Goal: Obtain resource: Download file/media

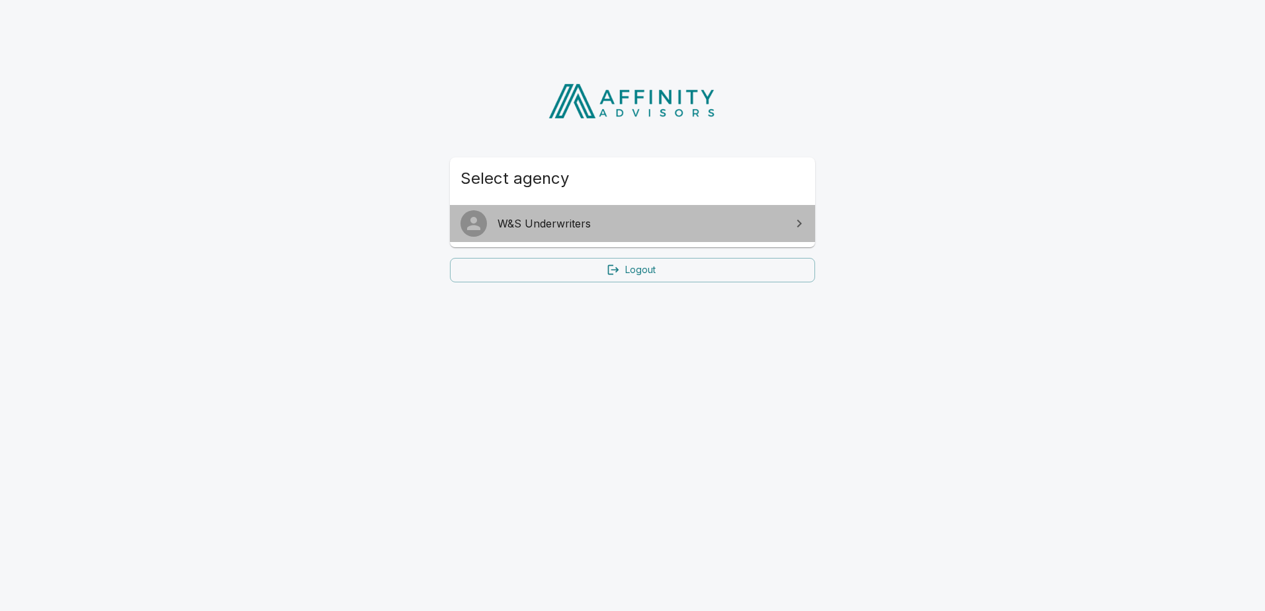
click at [572, 236] on link "W&S Underwriters" at bounding box center [632, 223] width 365 height 37
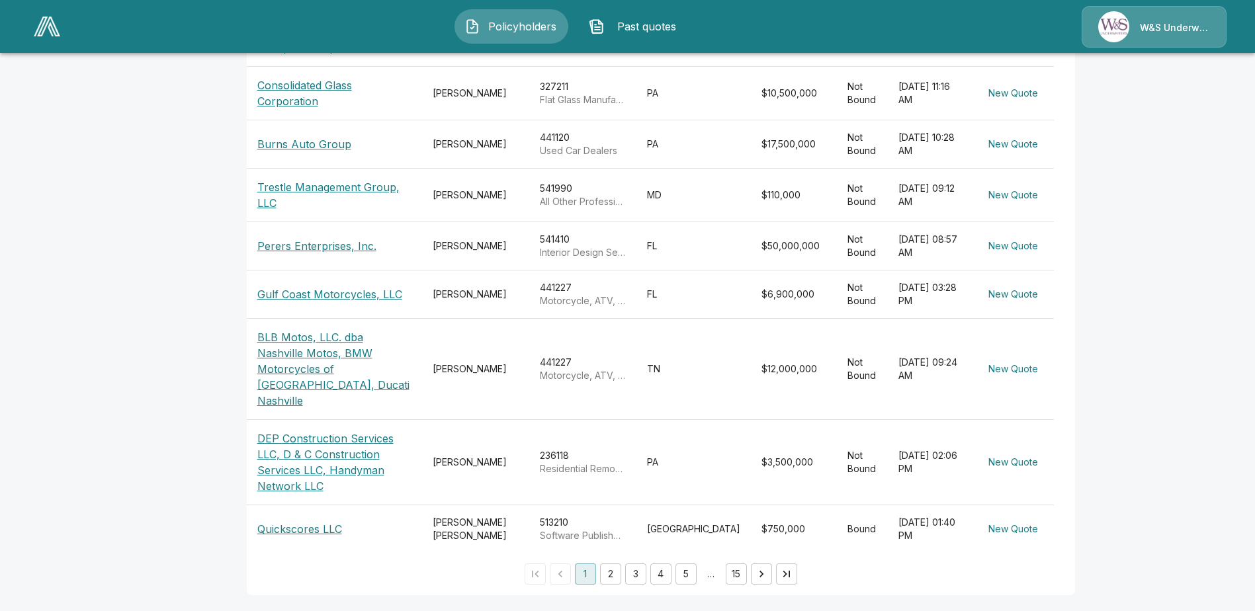
scroll to position [539, 0]
click at [334, 525] on p "Quickscores LLC" at bounding box center [299, 529] width 85 height 16
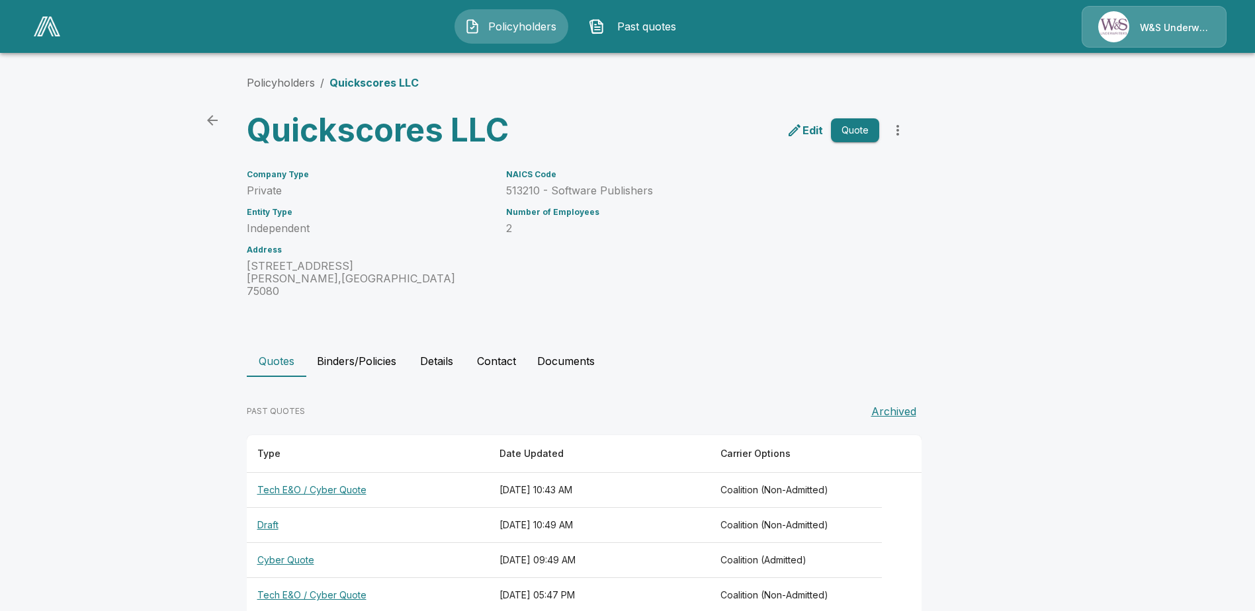
click at [330, 477] on th "Tech E&O / Cyber Quote" at bounding box center [368, 490] width 242 height 35
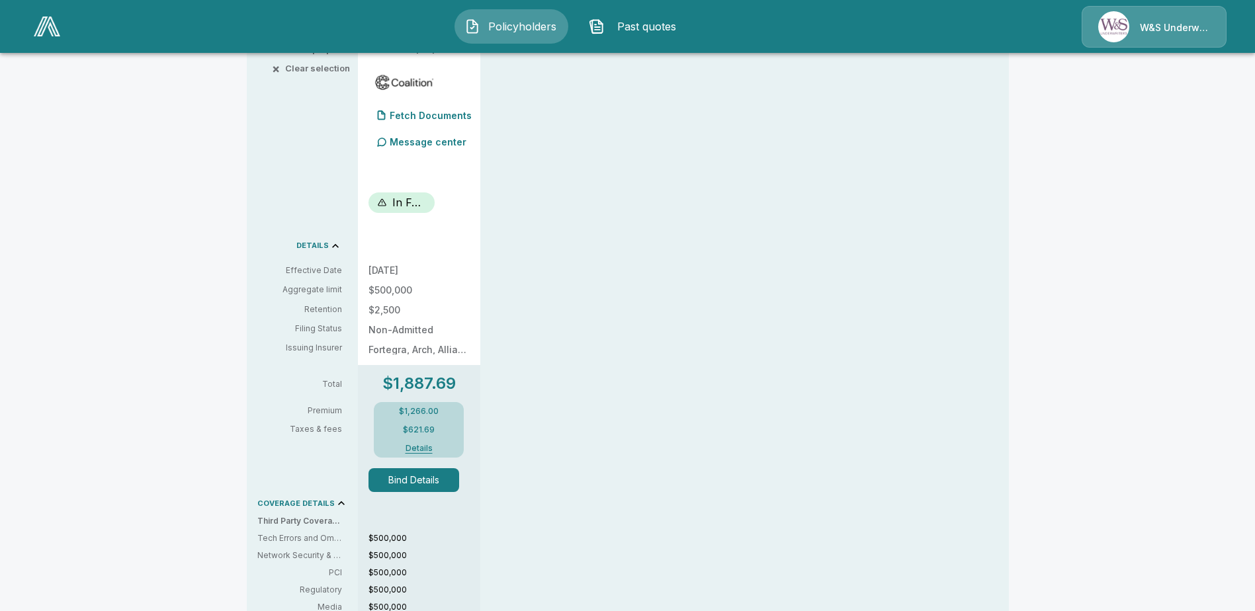
scroll to position [397, 0]
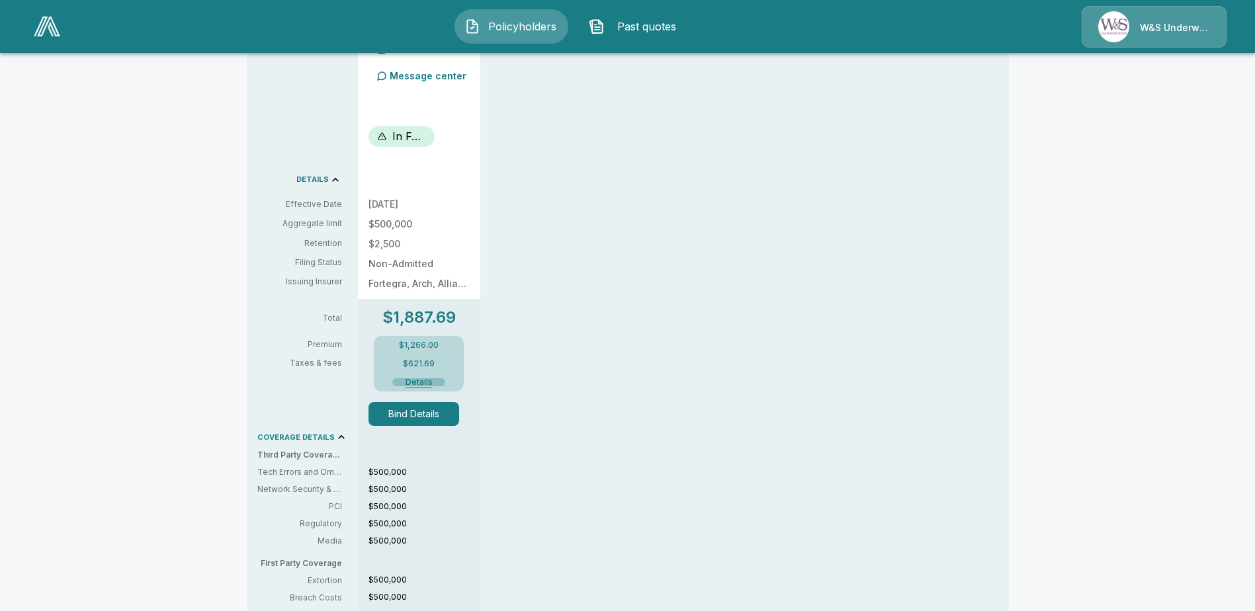
click at [430, 385] on button "Details" at bounding box center [418, 382] width 53 height 8
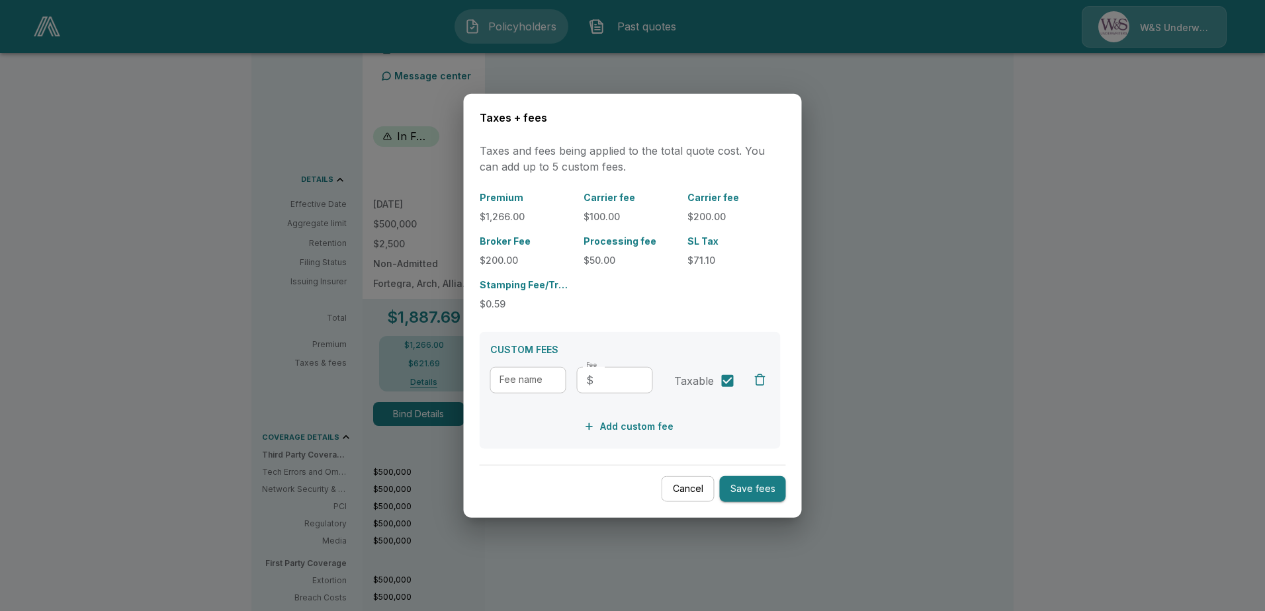
click at [696, 487] on button "Cancel" at bounding box center [688, 489] width 53 height 26
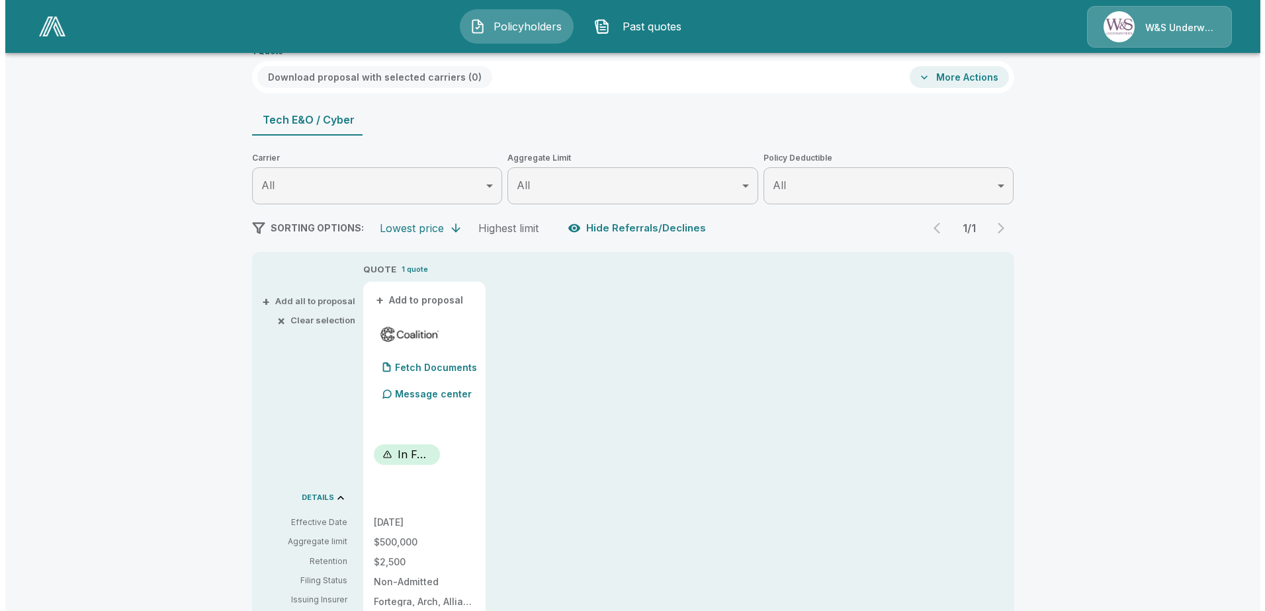
scroll to position [66, 0]
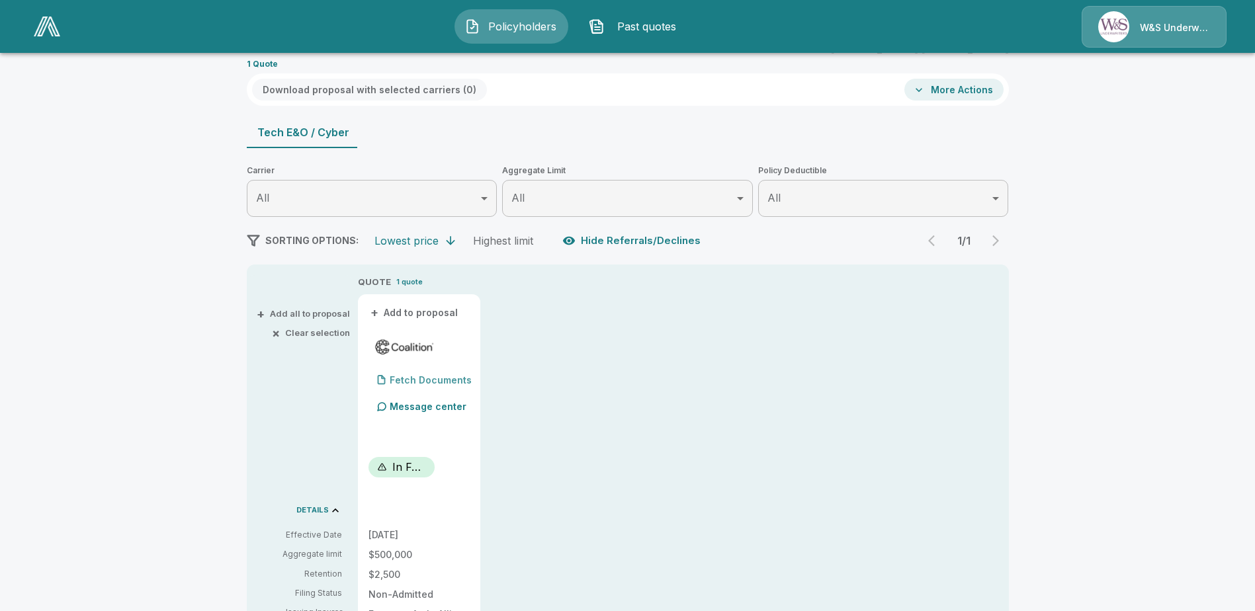
click at [443, 384] on p "Fetch Documents" at bounding box center [431, 380] width 82 height 9
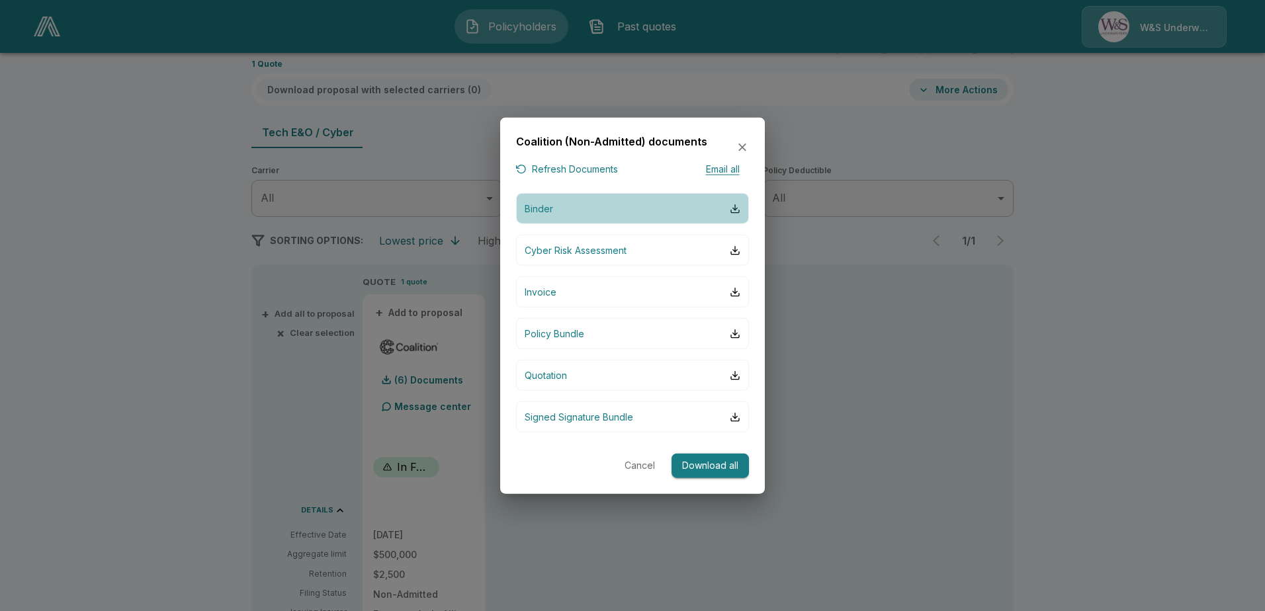
click at [723, 215] on button "Binder" at bounding box center [632, 208] width 233 height 31
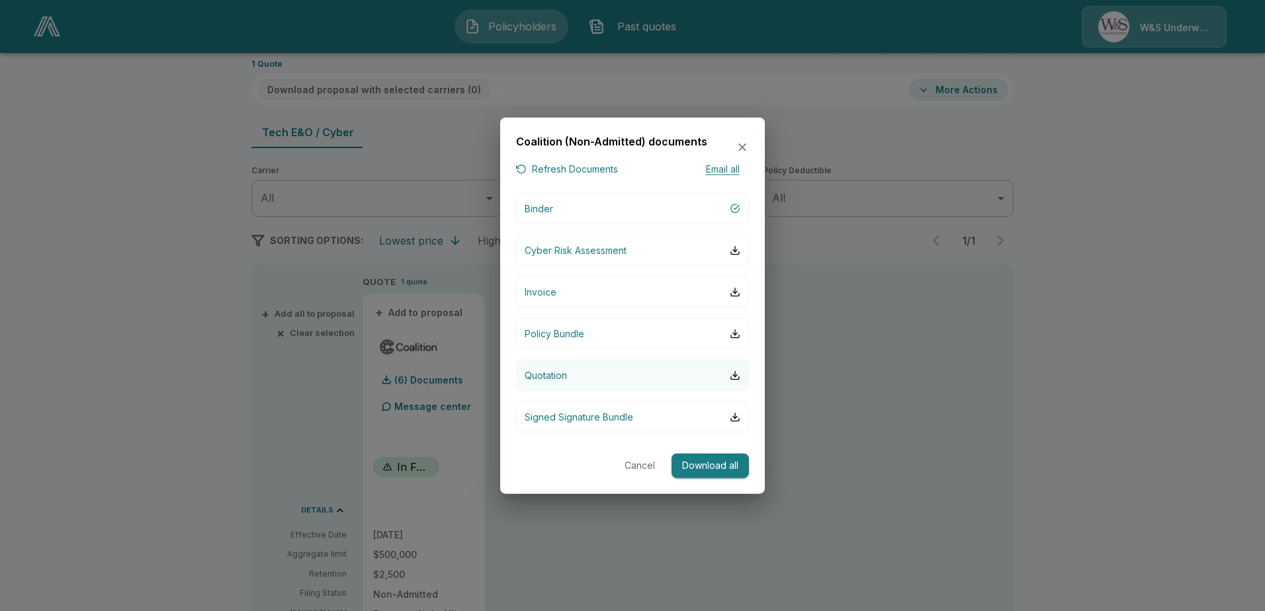
click at [603, 373] on button "Quotation" at bounding box center [632, 375] width 233 height 31
